Goal: Check status: Check status

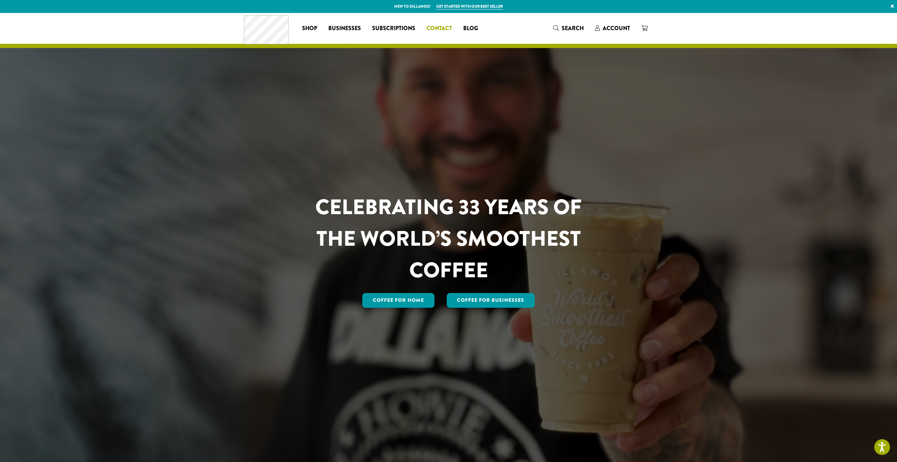
click at [440, 28] on span "Contact" at bounding box center [439, 28] width 26 height 9
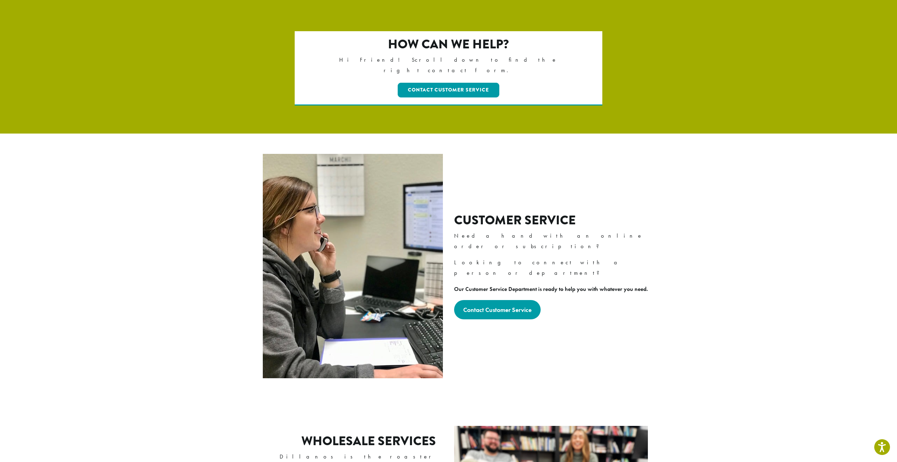
scroll to position [82, 0]
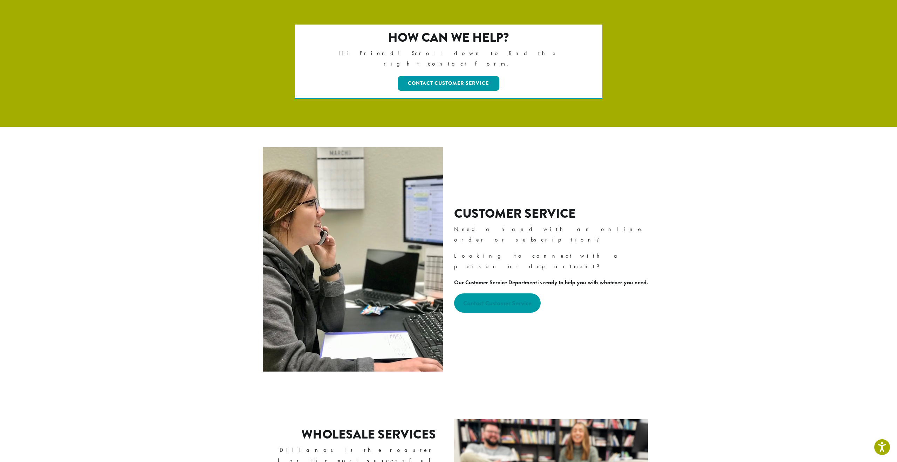
click at [515, 299] on strong "Contact Customer Service" at bounding box center [497, 303] width 68 height 8
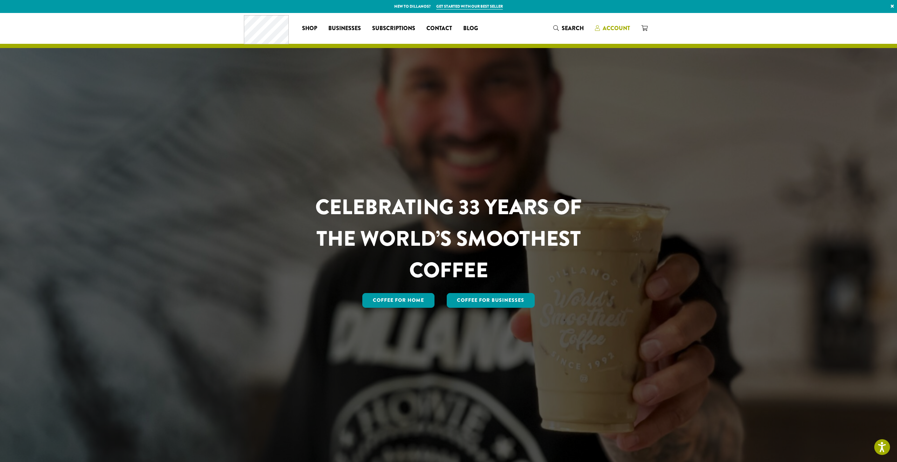
click at [607, 29] on span "Account" at bounding box center [616, 28] width 27 height 8
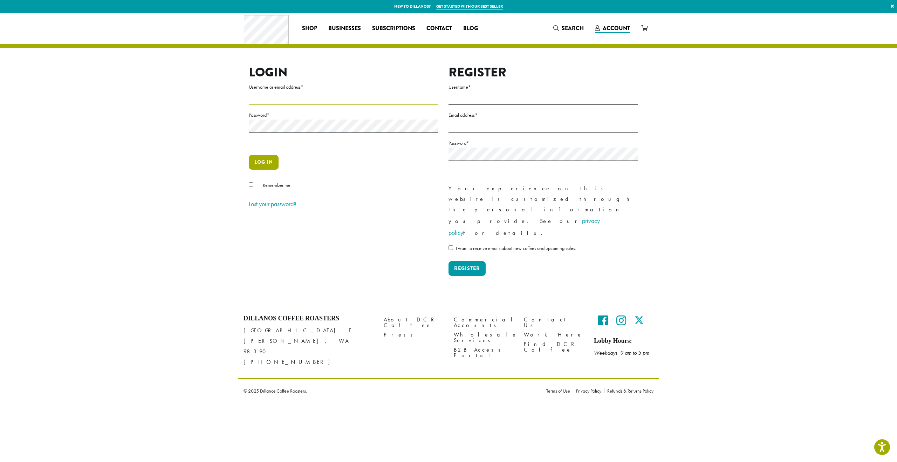
type input "**********"
click at [272, 161] on button "Log in" at bounding box center [264, 162] width 30 height 15
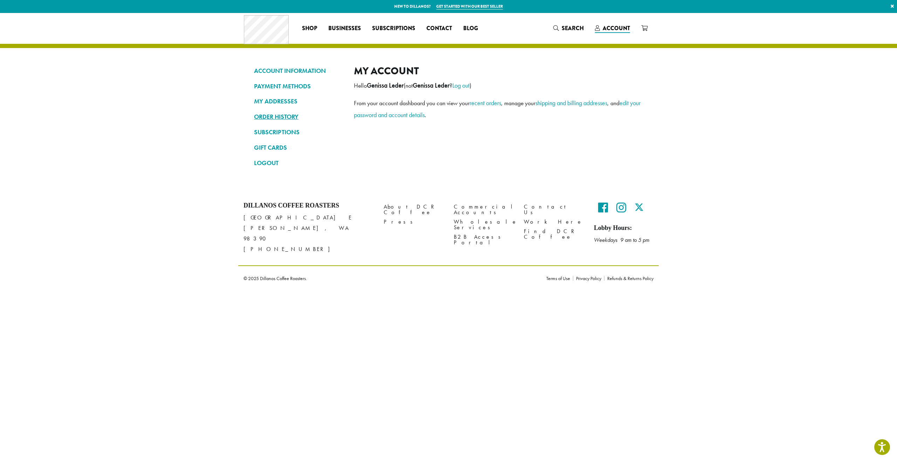
click at [296, 119] on link "ORDER HISTORY" at bounding box center [298, 117] width 89 height 12
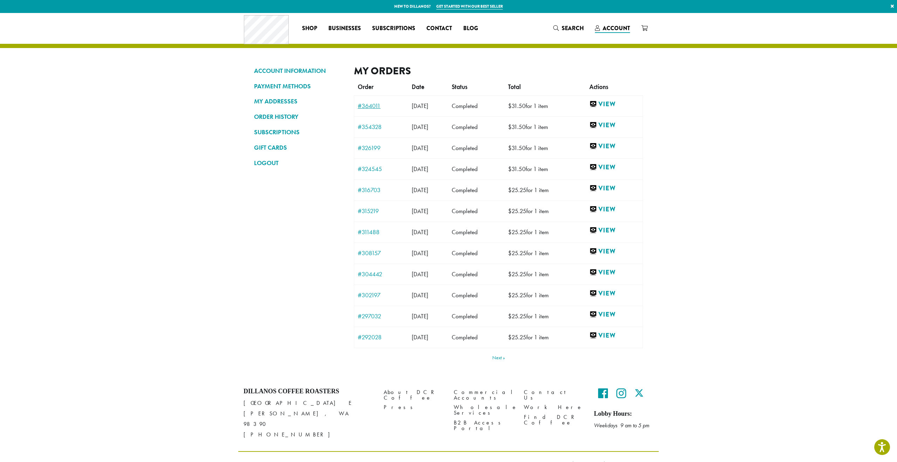
drag, startPoint x: 397, startPoint y: 109, endPoint x: 361, endPoint y: 109, distance: 35.7
click at [361, 109] on td "#364011" at bounding box center [381, 105] width 54 height 21
copy link "364011"
